Goal: Transaction & Acquisition: Purchase product/service

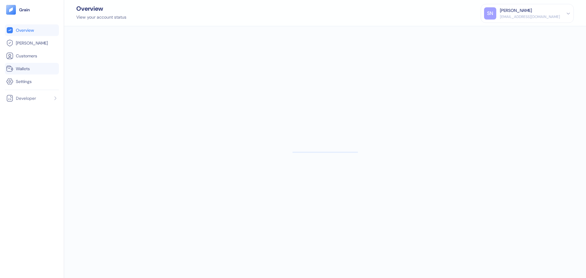
click at [21, 72] on link "Wallets" at bounding box center [32, 68] width 52 height 7
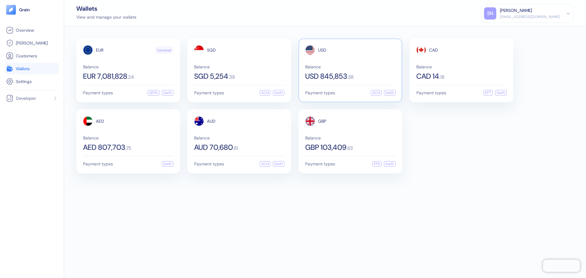
click at [357, 53] on div "USD" at bounding box center [350, 50] width 90 height 10
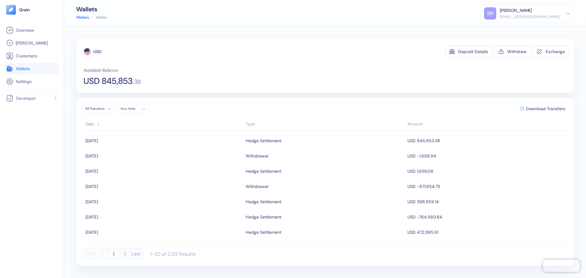
click at [48, 72] on link "Wallets" at bounding box center [32, 68] width 52 height 7
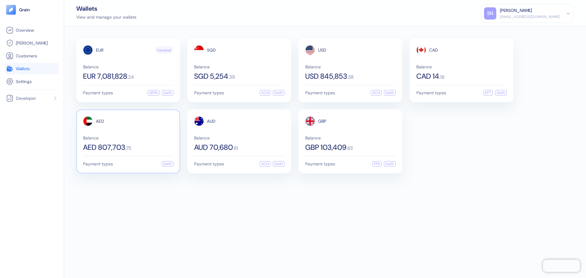
click at [138, 132] on div "AED Balance AED 807,703 . 75" at bounding box center [128, 133] width 90 height 35
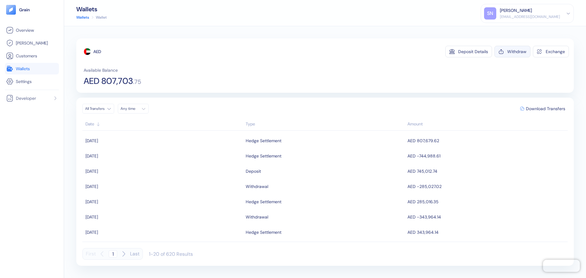
click at [509, 53] on div "Withdraw" at bounding box center [516, 51] width 19 height 4
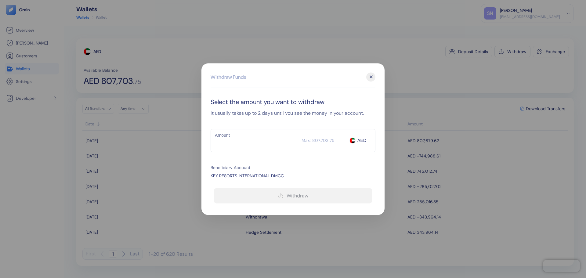
click at [273, 139] on input "Amount" at bounding box center [256, 140] width 91 height 15
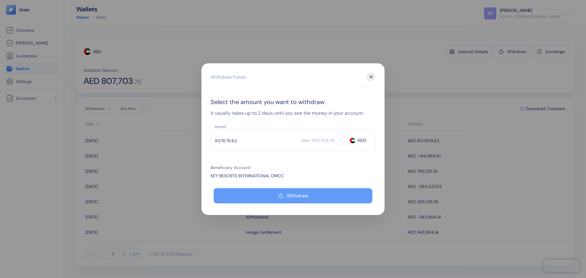
type input "807679.62"
click at [287, 192] on button "Withdraw" at bounding box center [293, 195] width 159 height 15
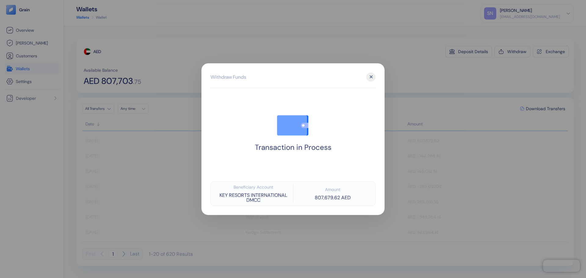
click at [455, 79] on div at bounding box center [293, 139] width 586 height 278
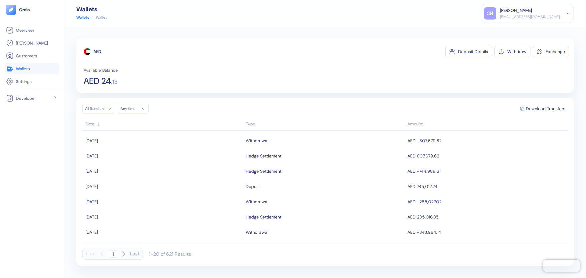
click at [8, 66] on icon at bounding box center [9, 68] width 7 height 7
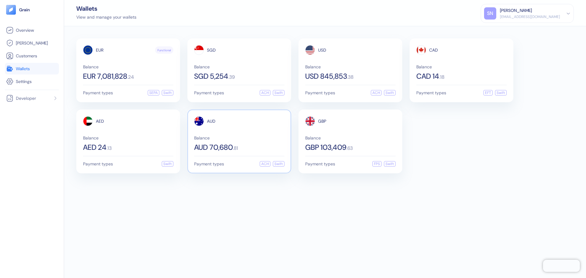
click at [251, 138] on span "Balance" at bounding box center [239, 138] width 90 height 4
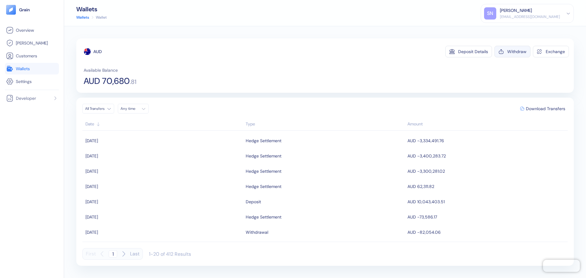
click at [520, 49] on div "Withdraw" at bounding box center [516, 51] width 19 height 4
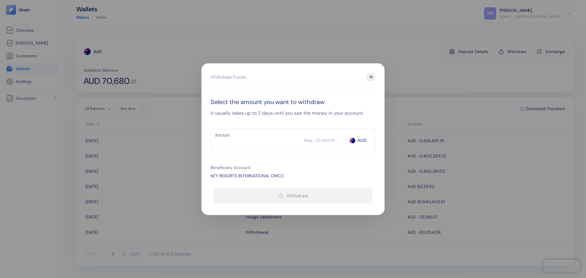
click at [247, 144] on input "Amount" at bounding box center [258, 140] width 94 height 15
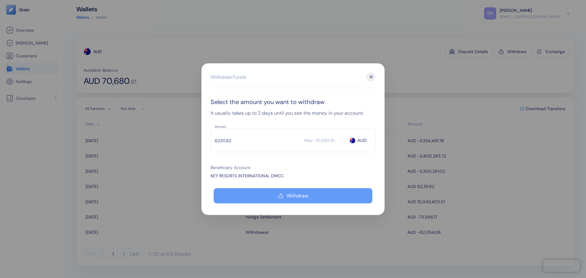
type input "62311.82"
click at [352, 203] on button "Withdraw" at bounding box center [293, 195] width 159 height 15
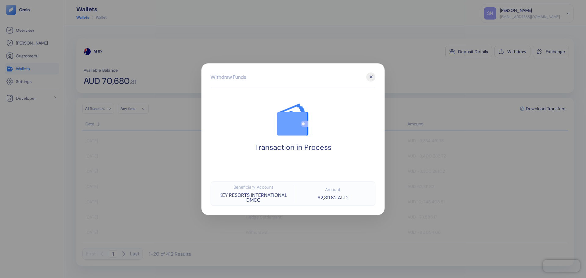
click at [416, 82] on div at bounding box center [293, 139] width 586 height 278
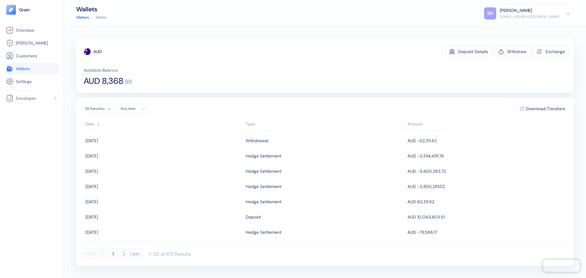
click at [40, 71] on link "Wallets" at bounding box center [32, 68] width 52 height 7
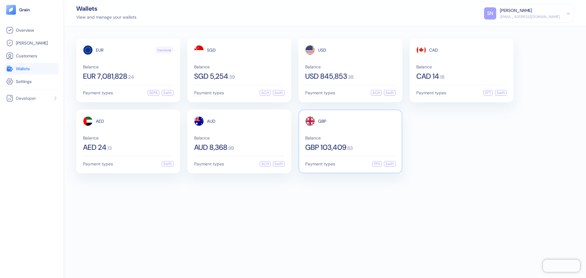
click at [362, 135] on div "GBP Balance GBP 103,409 . 63" at bounding box center [350, 133] width 90 height 35
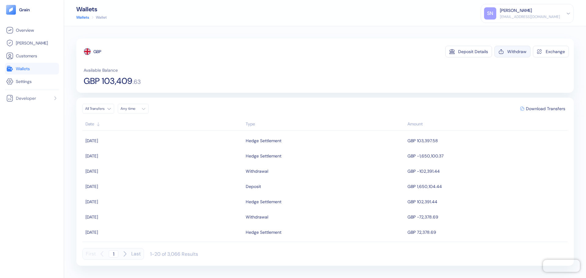
click at [510, 50] on div "Withdraw" at bounding box center [516, 51] width 19 height 4
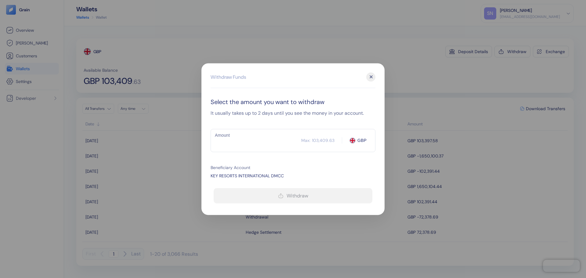
click at [277, 141] on input "Amount" at bounding box center [256, 140] width 91 height 15
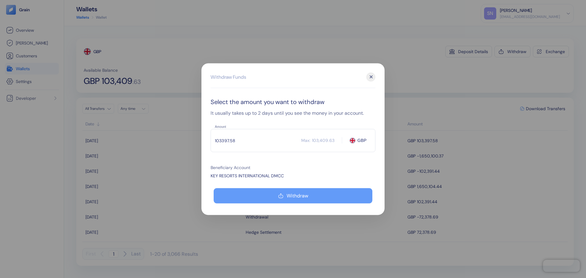
type input "103397.58"
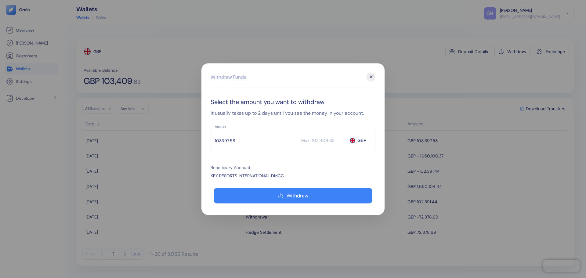
click at [288, 192] on button "Withdraw" at bounding box center [293, 195] width 159 height 15
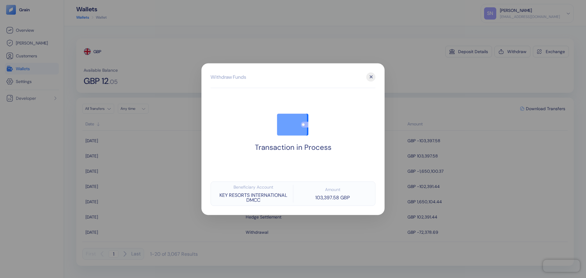
click at [409, 62] on div at bounding box center [293, 139] width 586 height 278
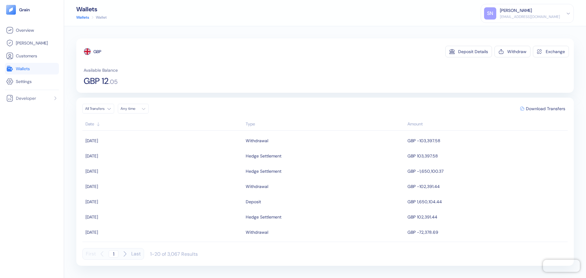
click at [12, 70] on icon at bounding box center [12, 69] width 2 height 1
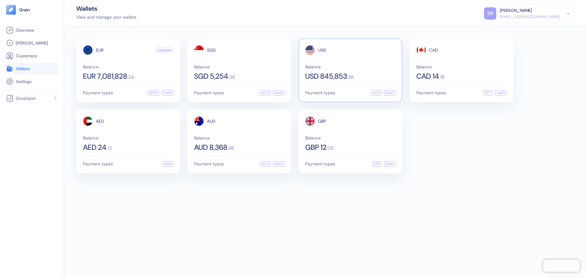
click at [376, 73] on div "USD 845,853 . 38" at bounding box center [350, 76] width 90 height 7
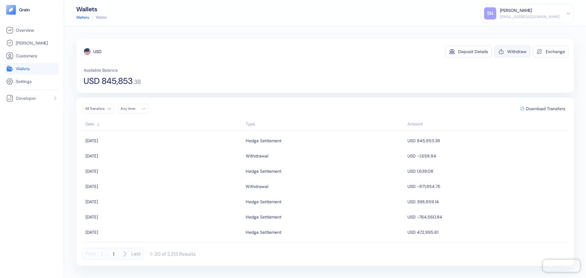
click at [510, 55] on button "Withdraw" at bounding box center [512, 52] width 36 height 12
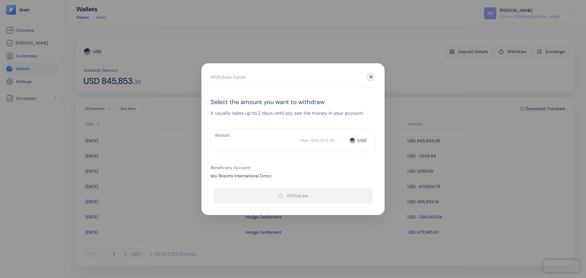
click at [274, 135] on input "Amount" at bounding box center [256, 140] width 90 height 15
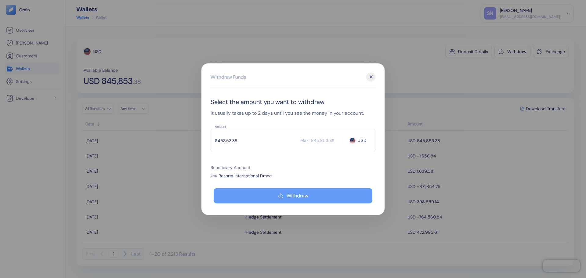
type input "845853.38"
click at [301, 197] on div "Withdraw" at bounding box center [298, 195] width 22 height 5
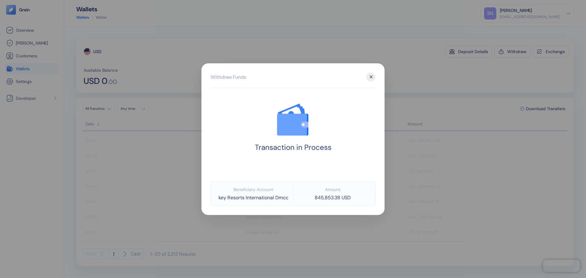
click at [447, 83] on div at bounding box center [293, 139] width 586 height 278
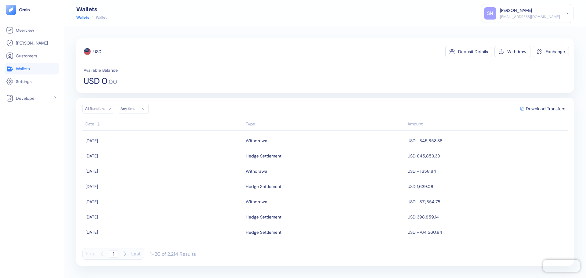
click at [13, 71] on icon at bounding box center [9, 68] width 7 height 7
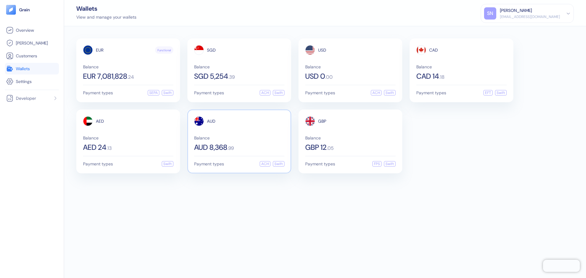
click at [264, 145] on div "AUD 8,368 . 99" at bounding box center [239, 147] width 90 height 7
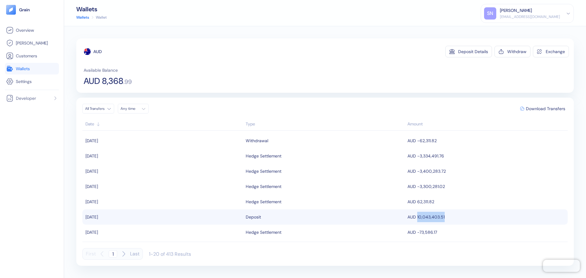
drag, startPoint x: 443, startPoint y: 217, endPoint x: 414, endPoint y: 219, distance: 28.2
click at [414, 219] on td "AUD 10,043,403.51" at bounding box center [487, 216] width 162 height 15
copy td "10,043,403.51"
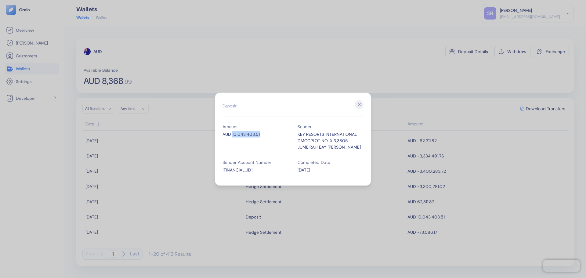
drag, startPoint x: 263, startPoint y: 136, endPoint x: 232, endPoint y: 133, distance: 31.0
click at [232, 133] on div "AUD 10,043,403.51" at bounding box center [256, 134] width 66 height 6
copy div "10,043,403.51"
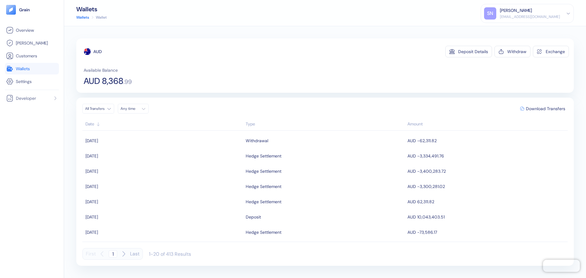
click at [42, 71] on link "Wallets" at bounding box center [32, 68] width 52 height 7
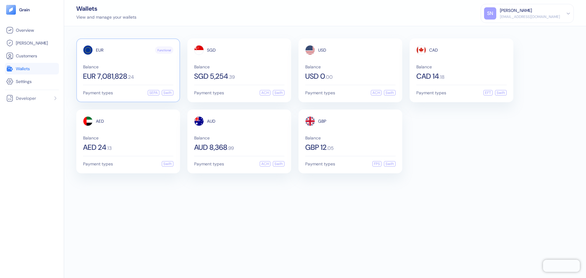
click at [100, 63] on div "EUR Functional Balance EUR 7,081,828 . 24" at bounding box center [128, 62] width 90 height 35
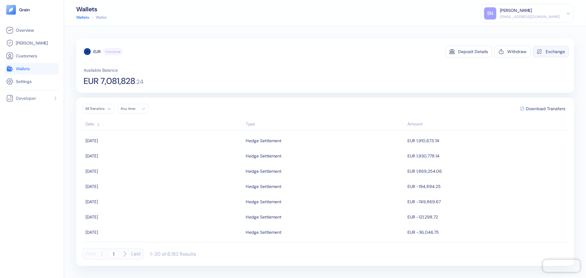
click at [556, 51] on div "Exchange" at bounding box center [555, 51] width 19 height 4
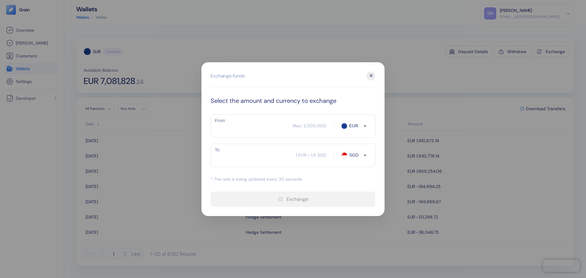
click at [233, 125] on input "From" at bounding box center [252, 125] width 82 height 15
type input "6"
type input "9.01"
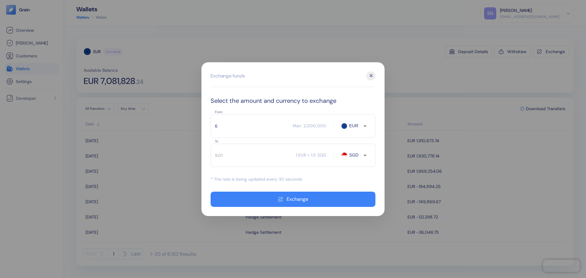
type input "64"
type input "96.14"
type input "64643"
type input "97114.05"
type input "64643.84"
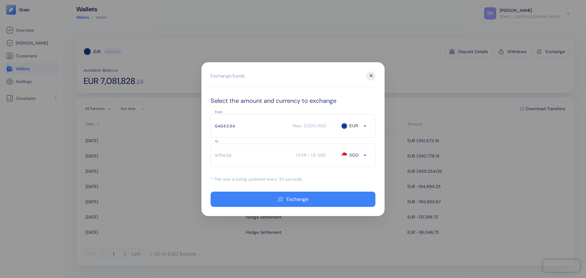
type input "97115.31"
type input "64643.84"
click at [354, 151] on div "97115.31 ​ 1 EUR = 1.5 SGD SGD To" at bounding box center [293, 155] width 165 height 23
click at [355, 156] on input "SGD" at bounding box center [355, 155] width 16 height 6
click at [354, 222] on li "GBP" at bounding box center [357, 221] width 21 height 11
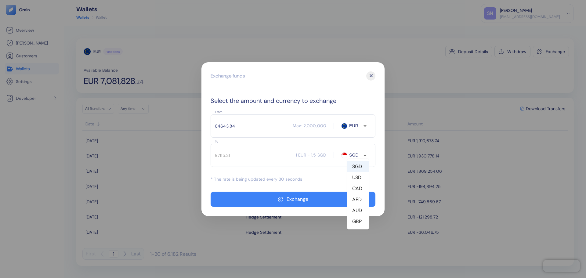
type input "GBP"
click at [258, 124] on input "64643.84" at bounding box center [252, 125] width 82 height 15
type input "56007.97"
click at [227, 125] on input "64643.84" at bounding box center [252, 125] width 82 height 15
type input "640.84"
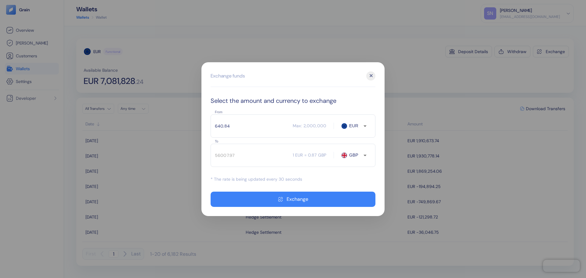
type input "555.22"
type input "64.84"
type input "56.17"
type input "64700.84"
type input "56057.35"
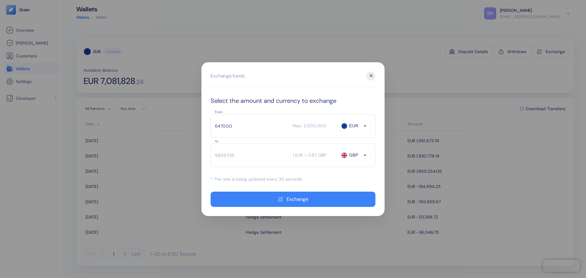
type input "64700.00"
type input "56056.62"
type input "64725.00"
type input "56078.28"
type input "64730.00"
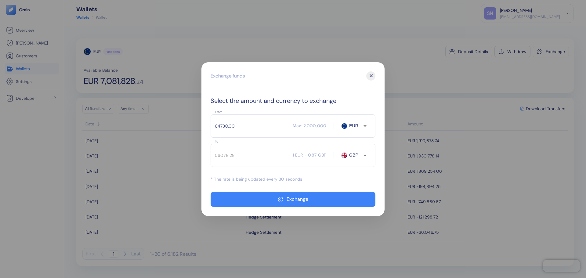
type input "56087.96"
type input "64740.00"
type input "56096.63"
type input "64740.00"
type input "56095.17"
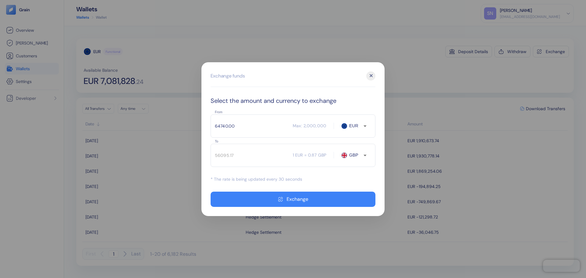
click at [370, 73] on div "✕" at bounding box center [370, 75] width 9 height 9
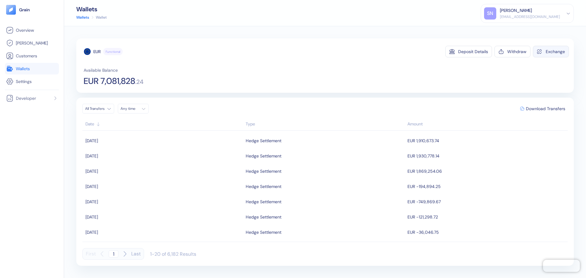
click at [548, 52] on div "Exchange" at bounding box center [555, 51] width 19 height 4
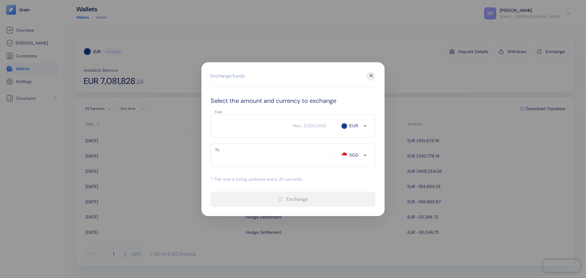
click at [255, 127] on input "From" at bounding box center [252, 125] width 82 height 15
type input "647"
type input "972.14"
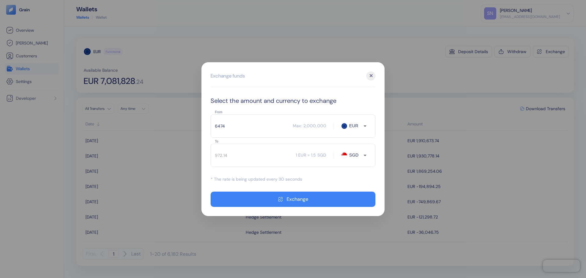
type input "64740"
type input "97274.39"
type input "64740"
click at [359, 157] on input "SGD" at bounding box center [355, 155] width 16 height 6
click at [356, 221] on li "GBP" at bounding box center [357, 221] width 21 height 11
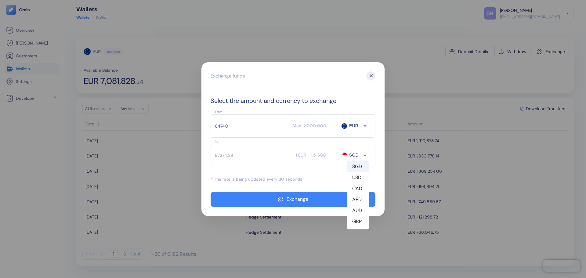
type input "GBP"
click at [257, 124] on input "64740" at bounding box center [252, 125] width 82 height 15
type input "56089.34"
type input "64750"
type input "56098"
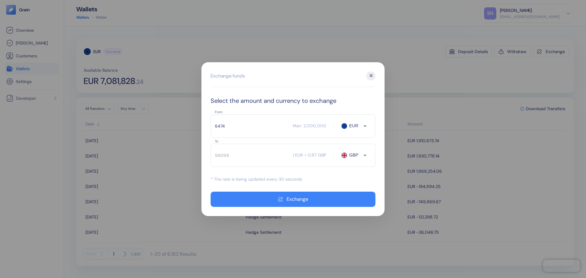
type input "64745"
type input "56093.67"
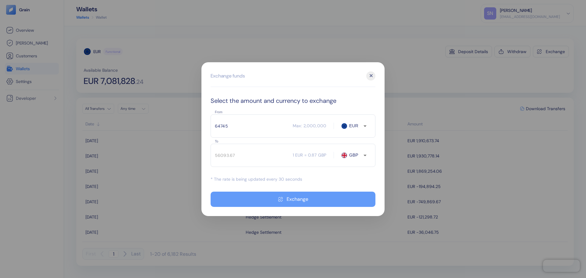
type input "64745"
click at [324, 201] on button "Exchange" at bounding box center [293, 199] width 165 height 15
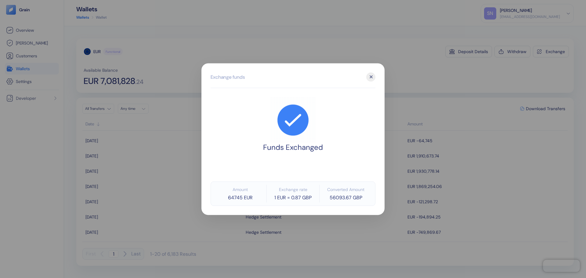
click at [372, 76] on div "✕" at bounding box center [370, 76] width 9 height 9
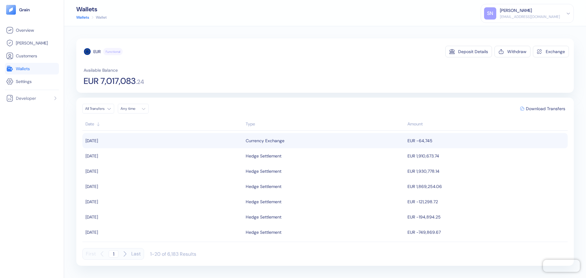
click at [225, 141] on td "[DATE]" at bounding box center [163, 140] width 162 height 15
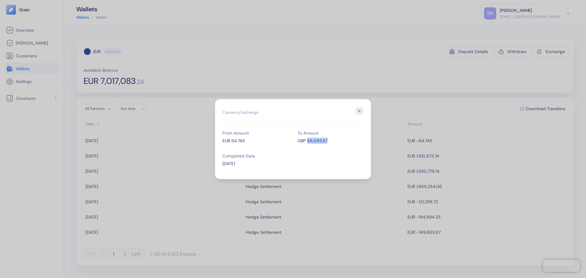
drag, startPoint x: 329, startPoint y: 140, endPoint x: 307, endPoint y: 142, distance: 21.7
click at [307, 142] on div "GBP 56,093.67" at bounding box center [331, 140] width 66 height 6
copy div "56,093.67"
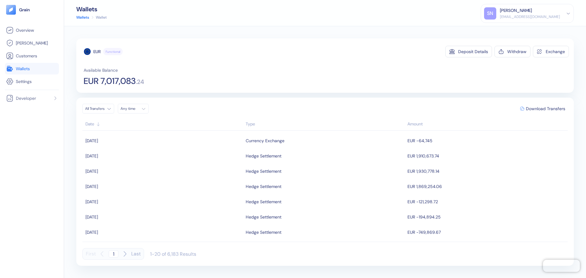
click at [30, 66] on span "Wallets" at bounding box center [23, 69] width 14 height 6
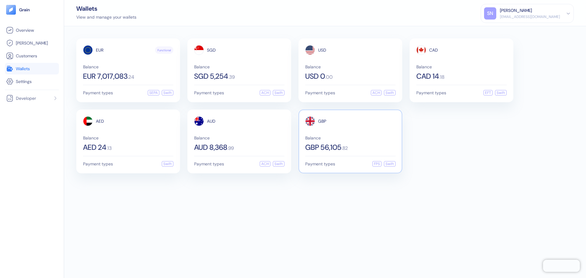
click at [342, 138] on span "Balance" at bounding box center [350, 138] width 90 height 4
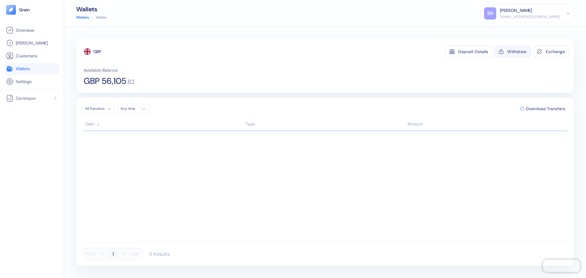
click at [508, 52] on div "Withdraw" at bounding box center [516, 51] width 19 height 4
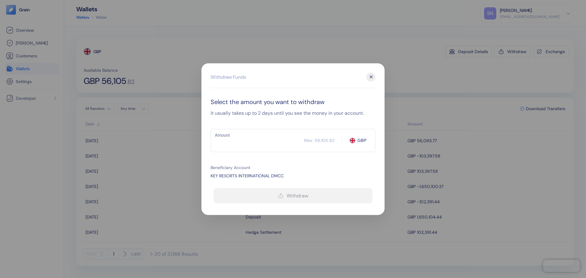
click at [267, 136] on input "Amount" at bounding box center [257, 140] width 93 height 15
paste input "56093.67"
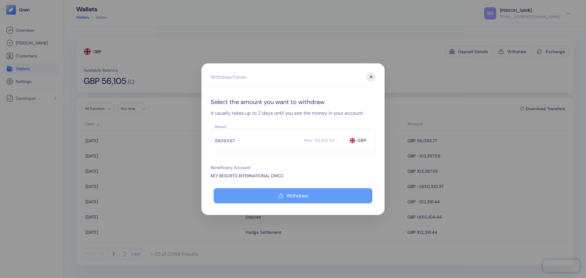
type input "56093.67"
click at [284, 190] on button "Withdraw" at bounding box center [293, 195] width 159 height 15
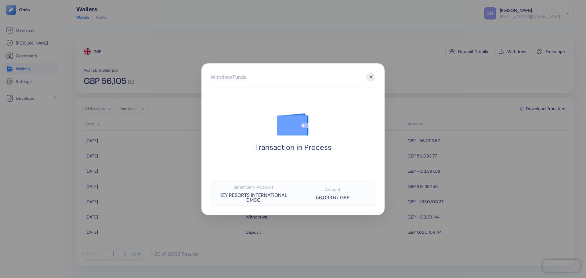
click at [425, 76] on div at bounding box center [293, 139] width 586 height 278
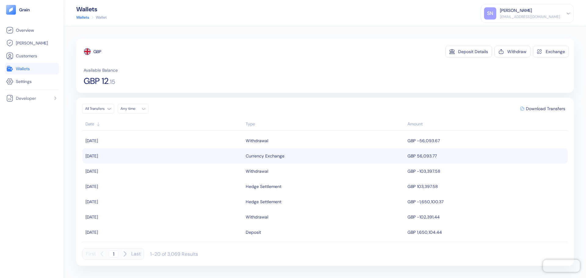
click at [265, 156] on div "Currency Exchange" at bounding box center [265, 156] width 39 height 10
click at [34, 33] on link "Overview" at bounding box center [32, 30] width 52 height 7
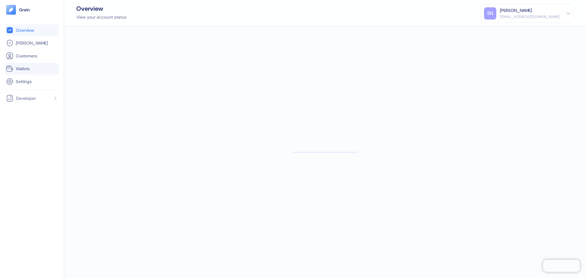
click at [23, 68] on span "Wallets" at bounding box center [23, 69] width 14 height 6
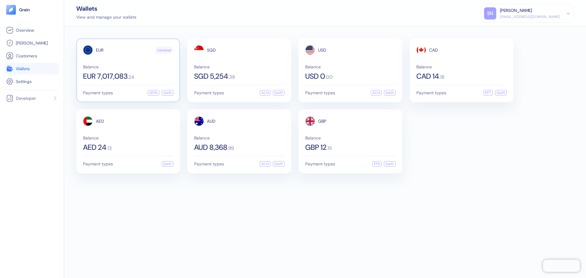
click at [151, 75] on div "EUR 7,017,083 . 24" at bounding box center [128, 76] width 90 height 7
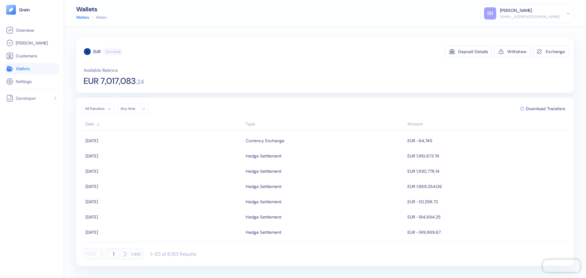
click at [38, 66] on link "Wallets" at bounding box center [32, 68] width 52 height 7
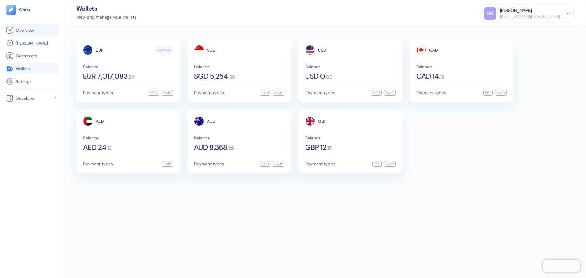
click at [24, 27] on span "Overview" at bounding box center [25, 30] width 18 height 6
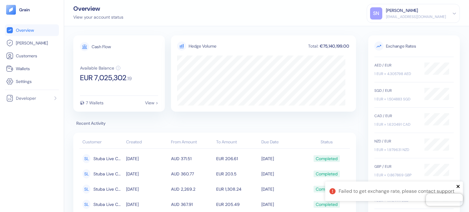
click at [457, 188] on icon "close" at bounding box center [458, 186] width 4 height 5
